Goal: Find specific page/section: Find specific page/section

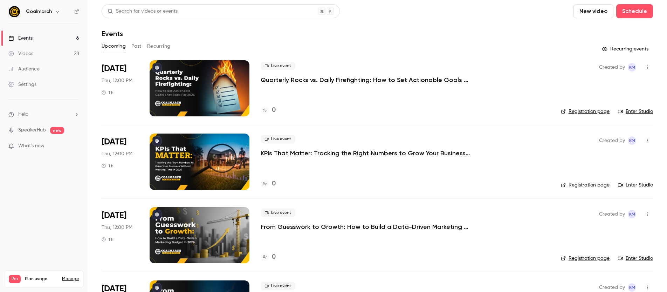
click at [499, 22] on header "Search for videos or events New video Schedule Events" at bounding box center [378, 21] width 552 height 34
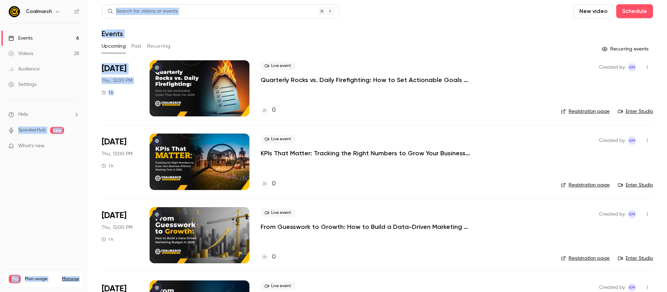
drag, startPoint x: 99, startPoint y: 120, endPoint x: 188, endPoint y: 132, distance: 89.5
click at [136, 126] on div "Coalmarch Events 6 Videos 28 Audience Settings Help SpeakerHub new What's new P…" at bounding box center [333, 146] width 667 height 292
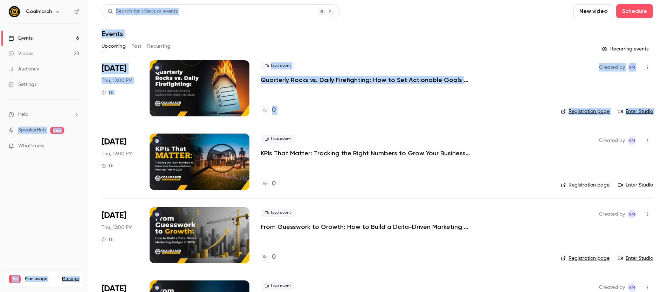
click at [472, 31] on div "Events" at bounding box center [378, 33] width 552 height 8
